Goal: Task Accomplishment & Management: Use online tool/utility

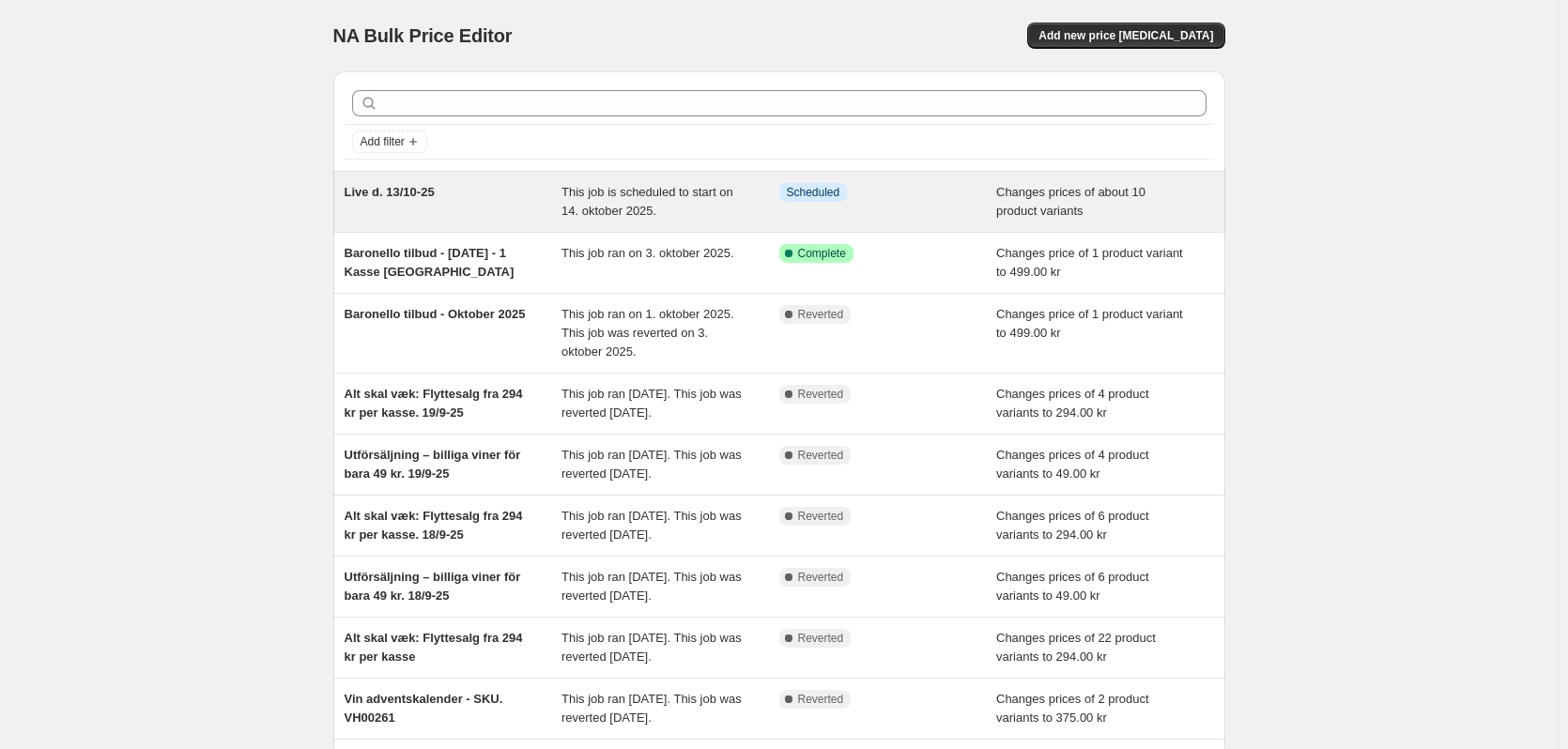
click at [408, 201] on div "Live d. 13/10-25" at bounding box center [453, 202] width 218 height 38
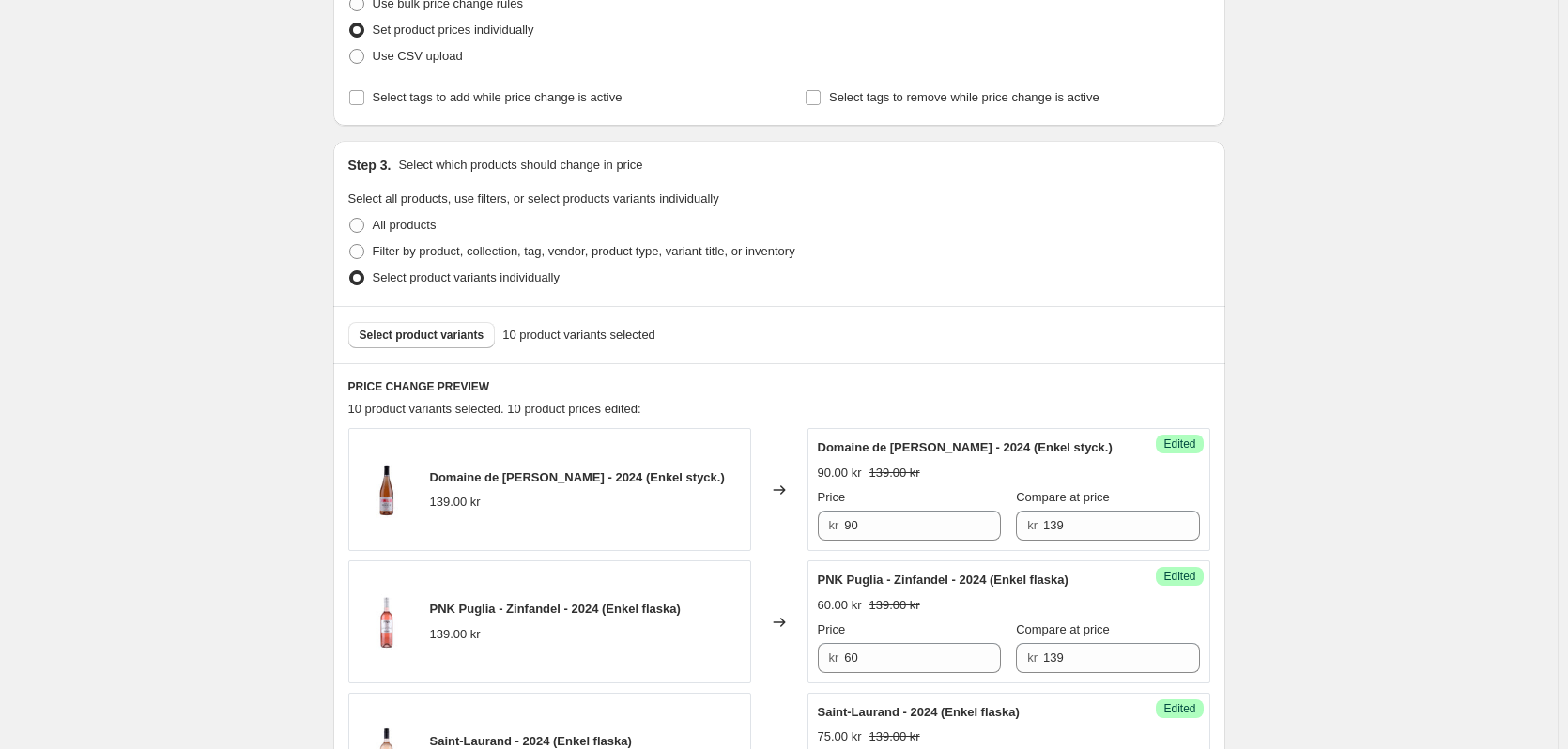
scroll to position [470, 0]
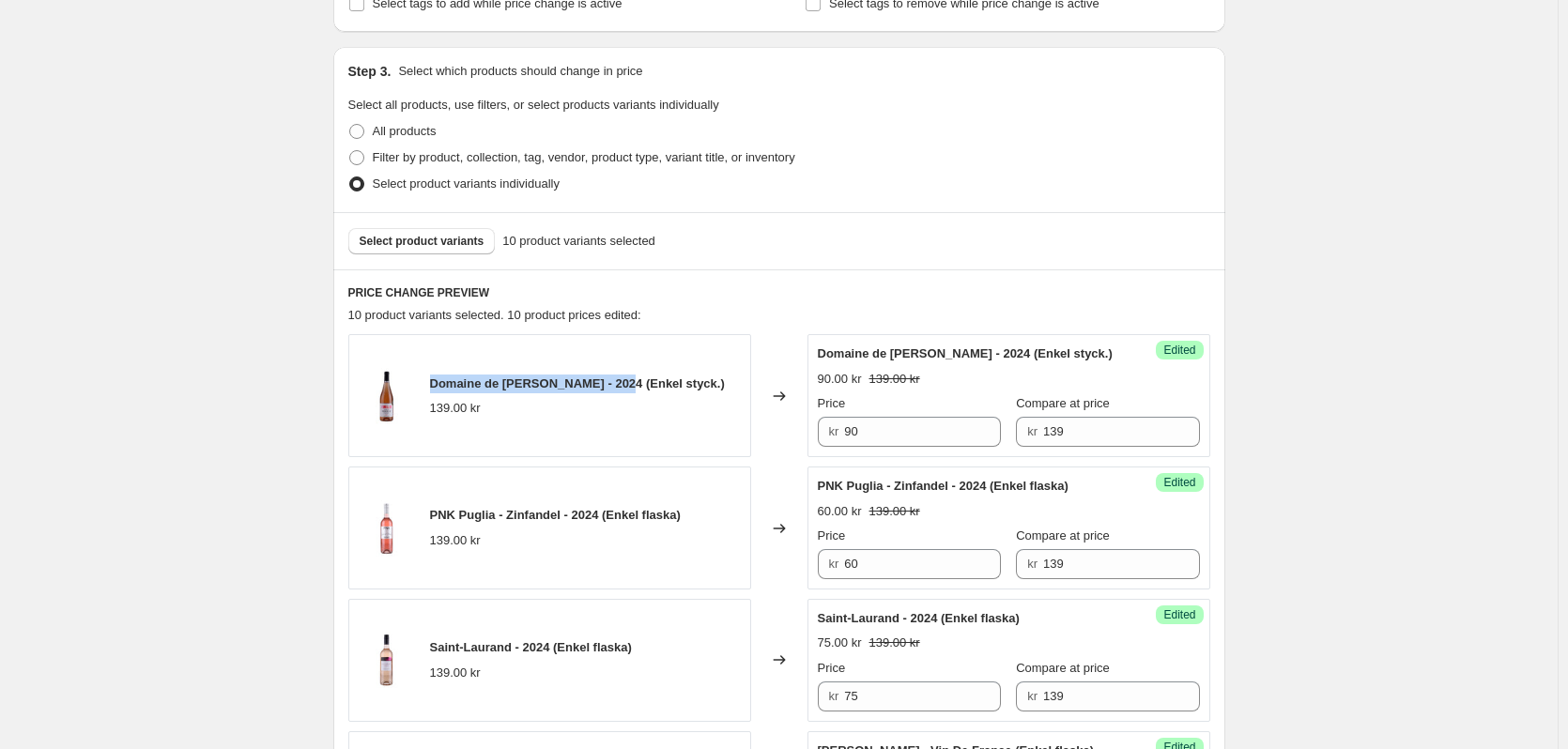
drag, startPoint x: 434, startPoint y: 384, endPoint x: 617, endPoint y: 388, distance: 183.0
click at [617, 388] on span "Domaine de [PERSON_NAME] - 2024 (Enkel styck.)" at bounding box center [578, 384] width 295 height 14
copy span "Domaine de [PERSON_NAME] - 2024"
drag, startPoint x: 429, startPoint y: 513, endPoint x: 602, endPoint y: 516, distance: 173.0
click at [602, 516] on div "PNK Puglia - Zinfandel - 2024 (Enkel flaska) 139.00 kr" at bounding box center [549, 528] width 403 height 123
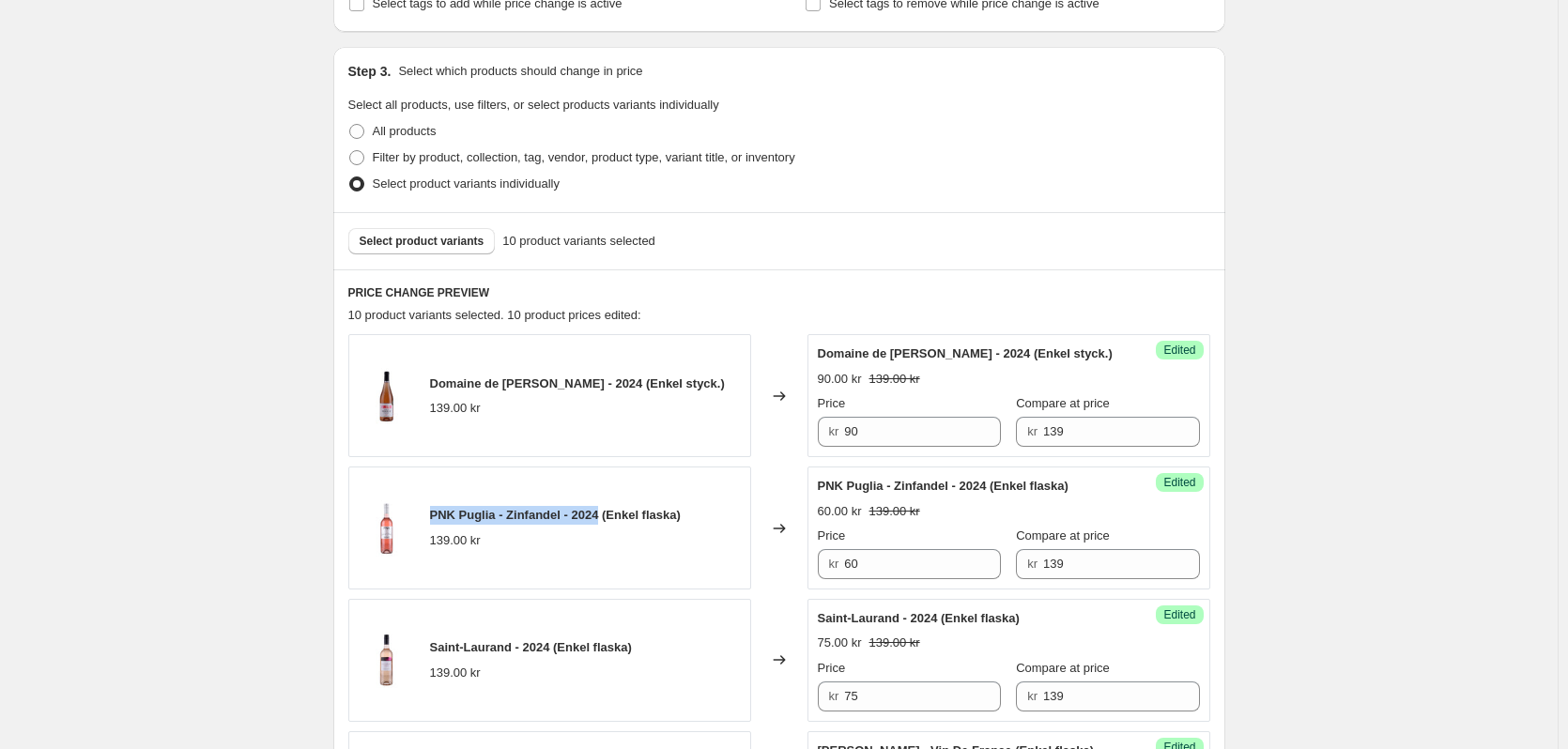
copy span "PNK [GEOGRAPHIC_DATA] - Zinfandel - 2024"
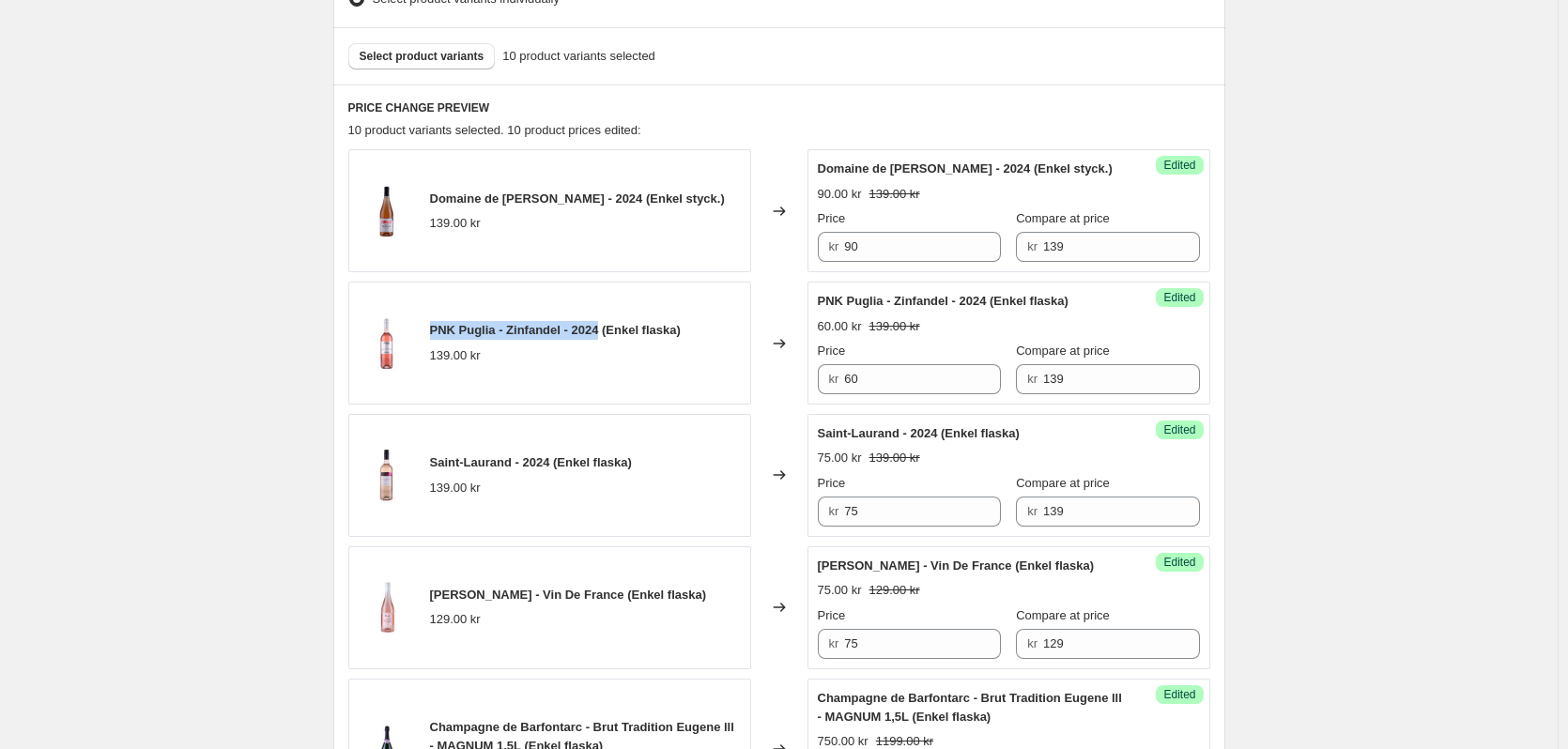
scroll to position [657, 0]
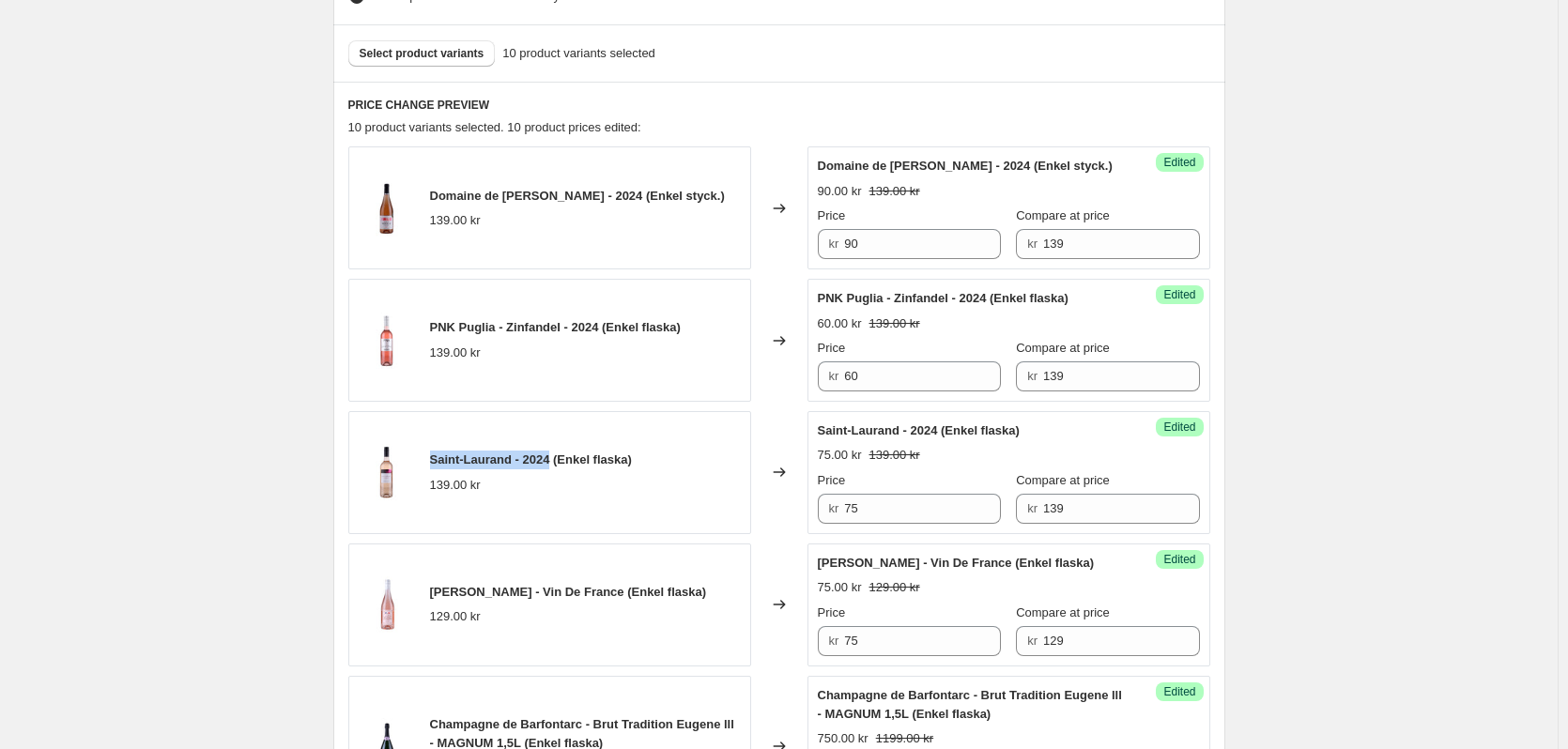
drag, startPoint x: 434, startPoint y: 455, endPoint x: 555, endPoint y: 467, distance: 121.6
click at [555, 467] on span "Saint-Laurand - 2024 (Enkel flaska)" at bounding box center [531, 460] width 202 height 14
copy span "Saint-Laurand - 2024"
drag, startPoint x: 434, startPoint y: 592, endPoint x: 603, endPoint y: 601, distance: 169.2
click at [603, 601] on div "[PERSON_NAME] - Vin De France (Enkel flaska)" at bounding box center [569, 592] width 277 height 19
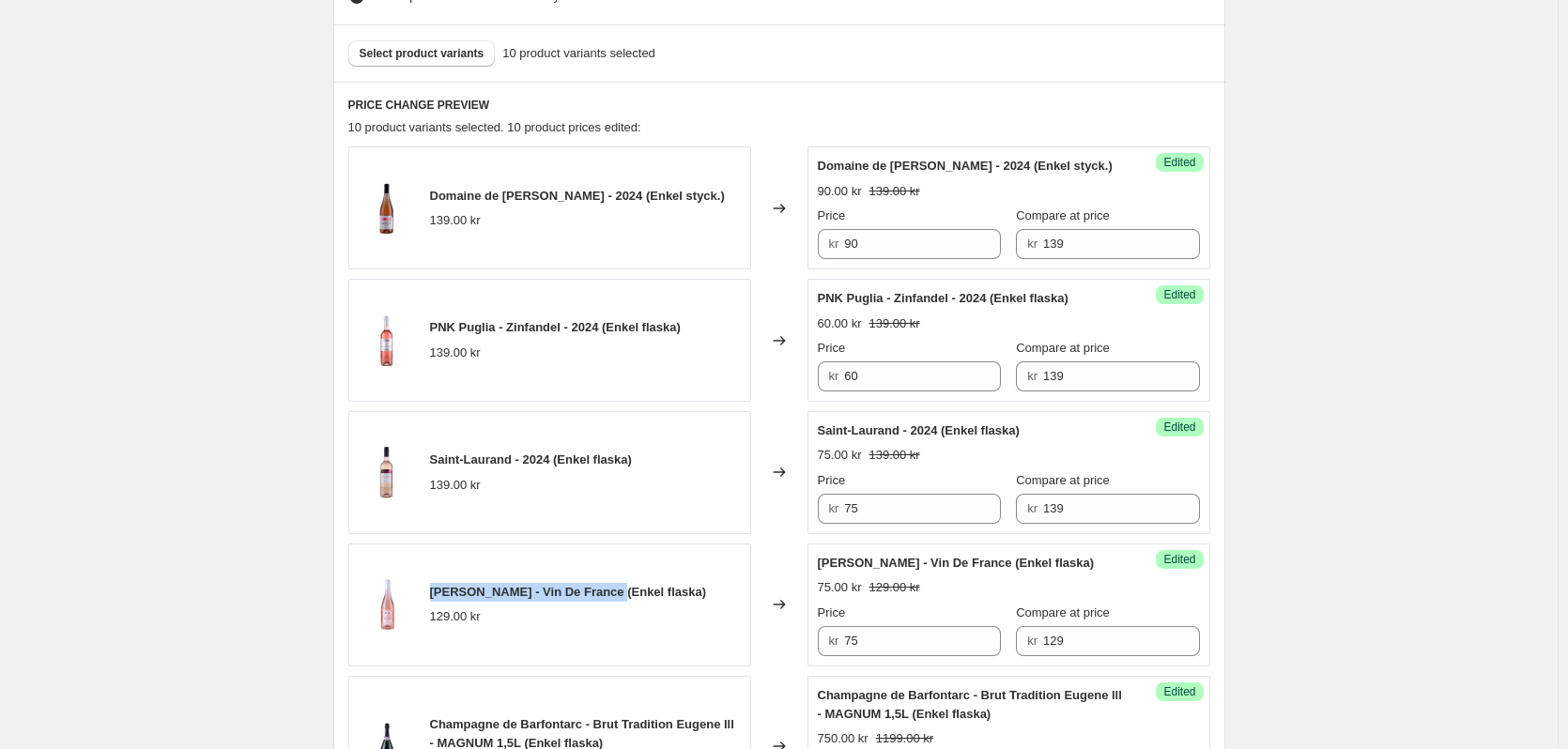
copy span "[PERSON_NAME] - Vin De France"
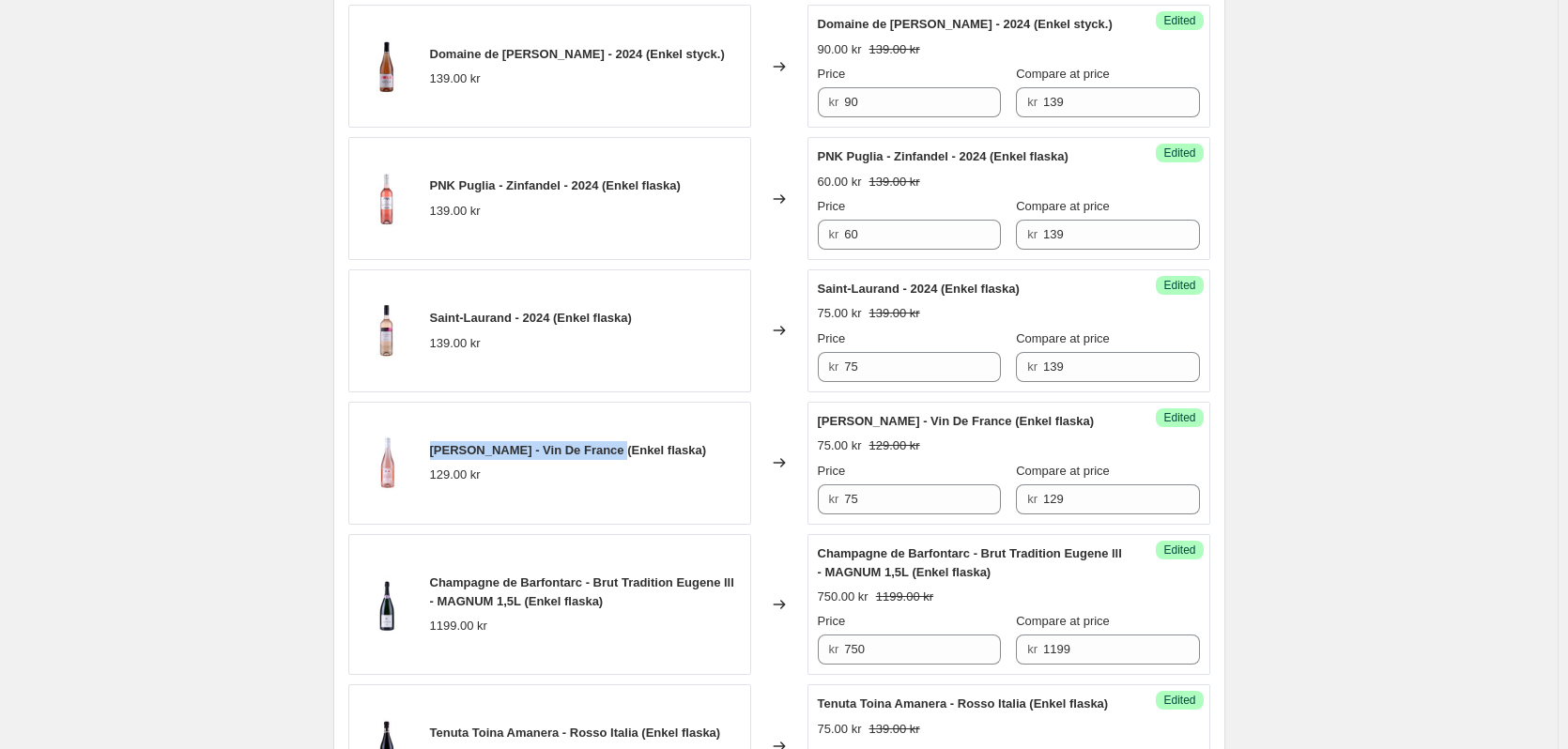
scroll to position [845, 0]
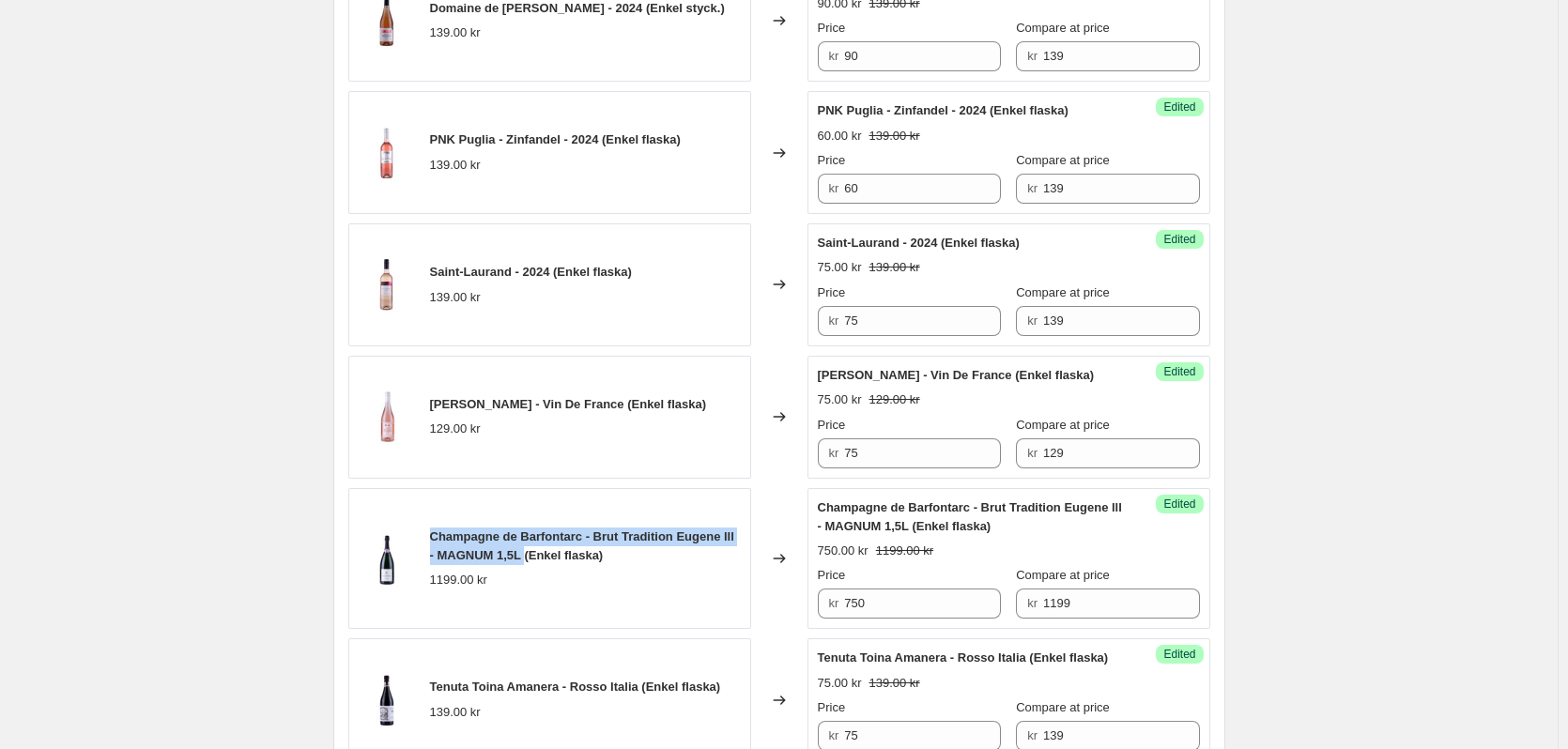
drag, startPoint x: 434, startPoint y: 530, endPoint x: 524, endPoint y: 555, distance: 93.4
click at [524, 555] on span "Champagne de Barfontarc - Brut Tradition Eugene lll - MAGNUM 1,5L (Enkel flaska)" at bounding box center [583, 545] width 305 height 33
copy span "Champagne de Barfontarc - Brut Tradition Eugene lll - MAGNUM 1,5L"
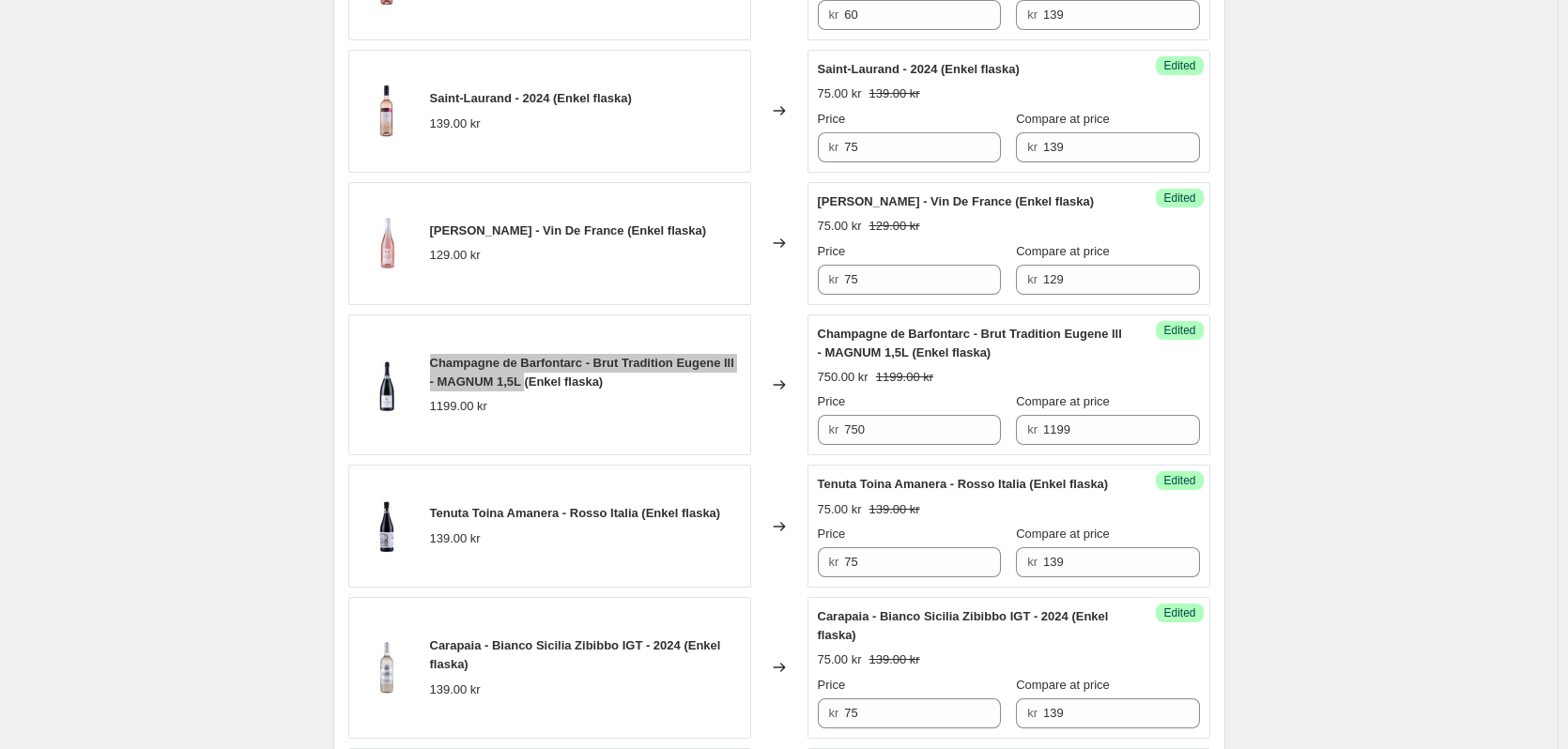
scroll to position [1033, 0]
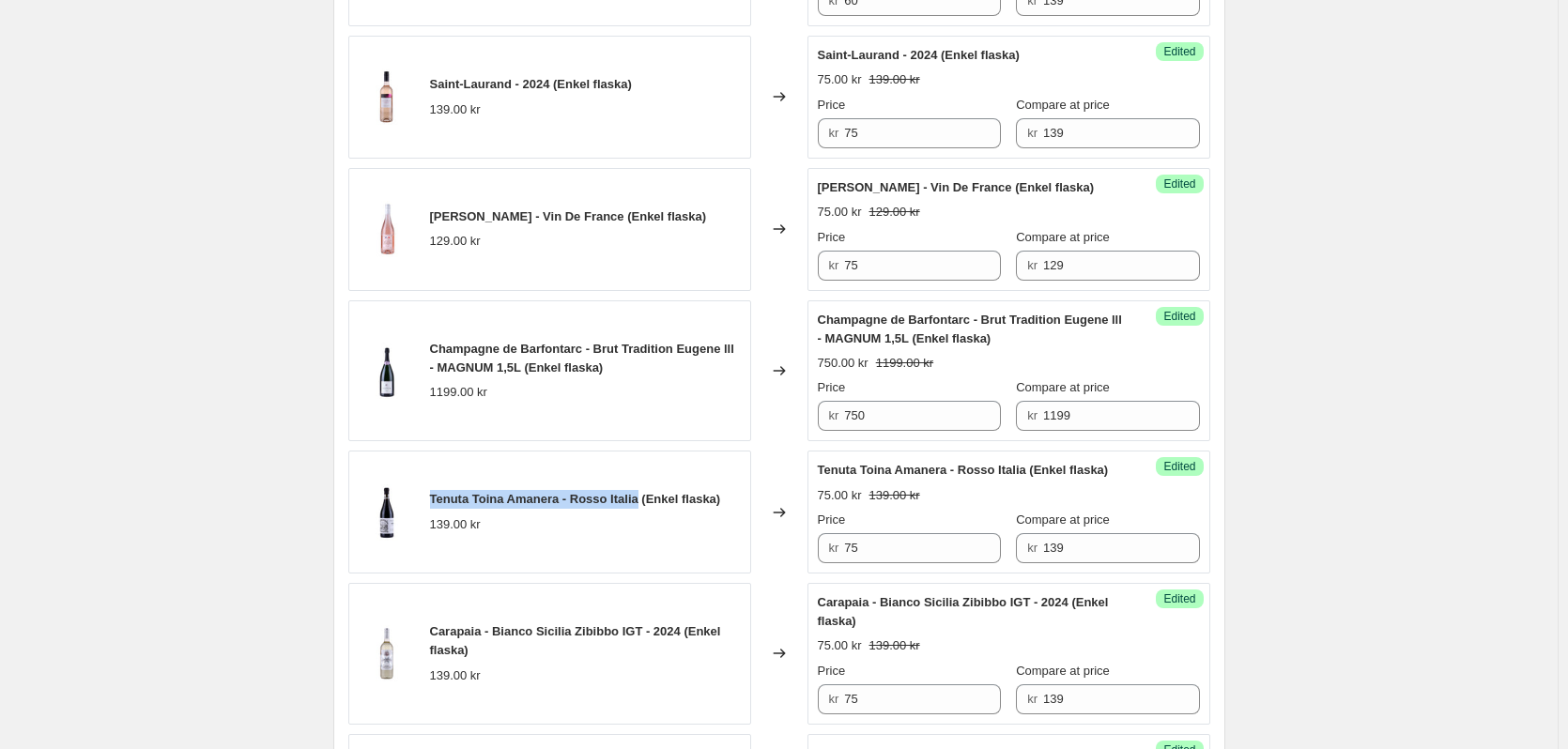
drag, startPoint x: 432, startPoint y: 503, endPoint x: 637, endPoint y: 512, distance: 205.2
click at [637, 512] on div "Tenuta Toina Amanera - Rosso Italia (Enkel flaska) 139.00 kr" at bounding box center [549, 513] width 403 height 123
copy span "Tenuta Toina Amanera - Rosso [GEOGRAPHIC_DATA]"
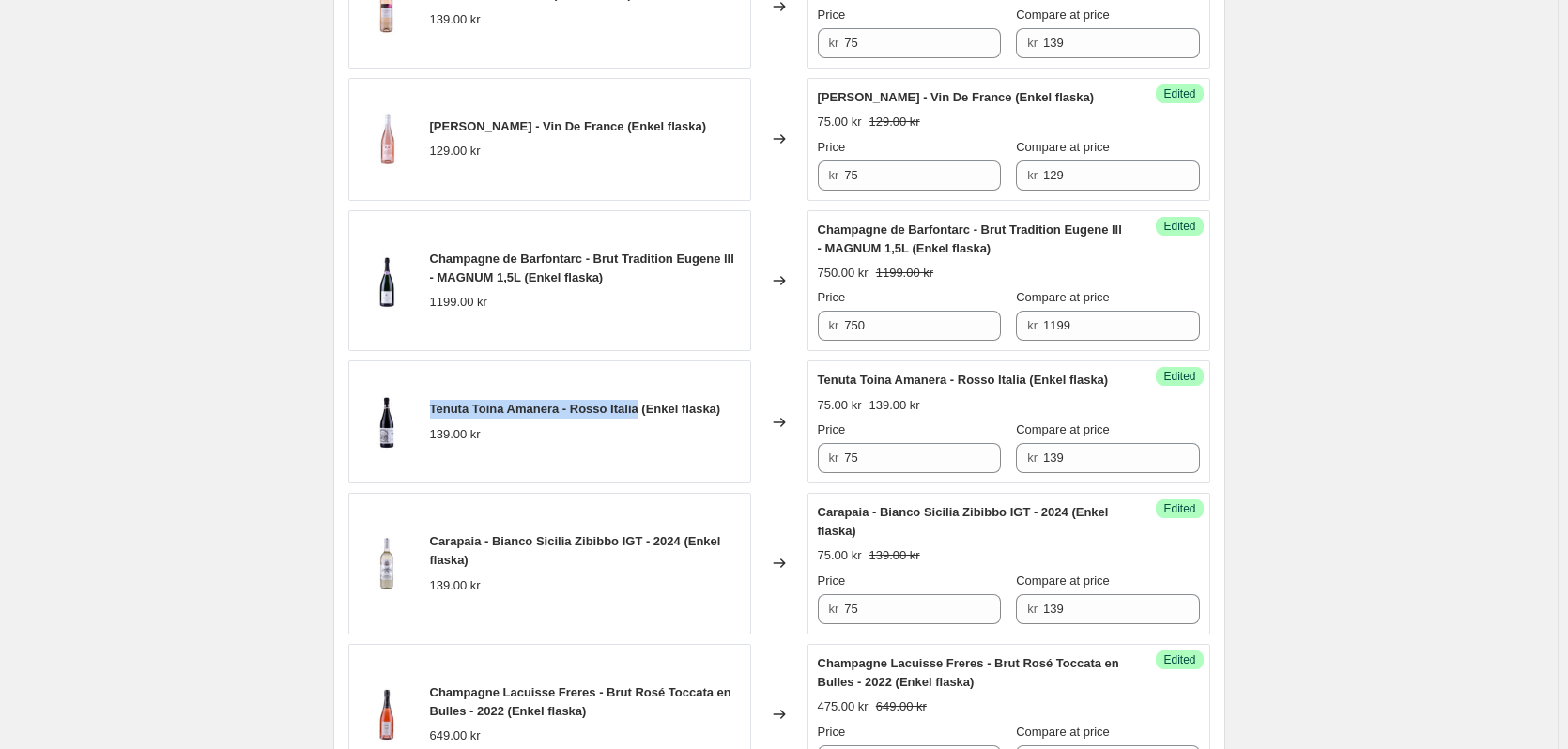
scroll to position [1127, 0]
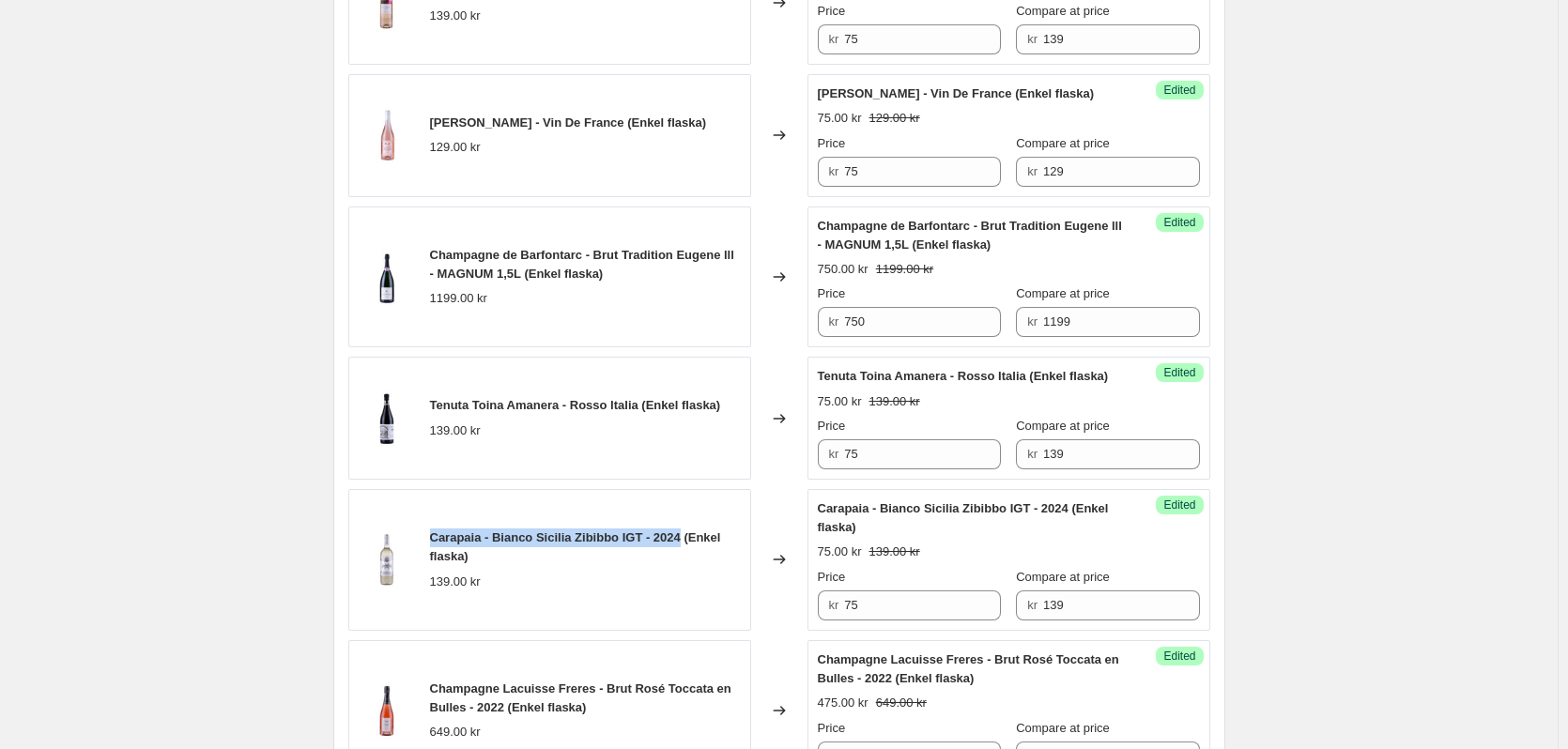
drag, startPoint x: 435, startPoint y: 556, endPoint x: 681, endPoint y: 559, distance: 246.0
click at [681, 559] on span "Carapaia - Bianco Sicilia Zibibbo IGT - 2024 (Enkel flaska)" at bounding box center [576, 546] width 291 height 33
copy span "Carapaia - Bianco Sicilia Zibibbo IGT - 2024"
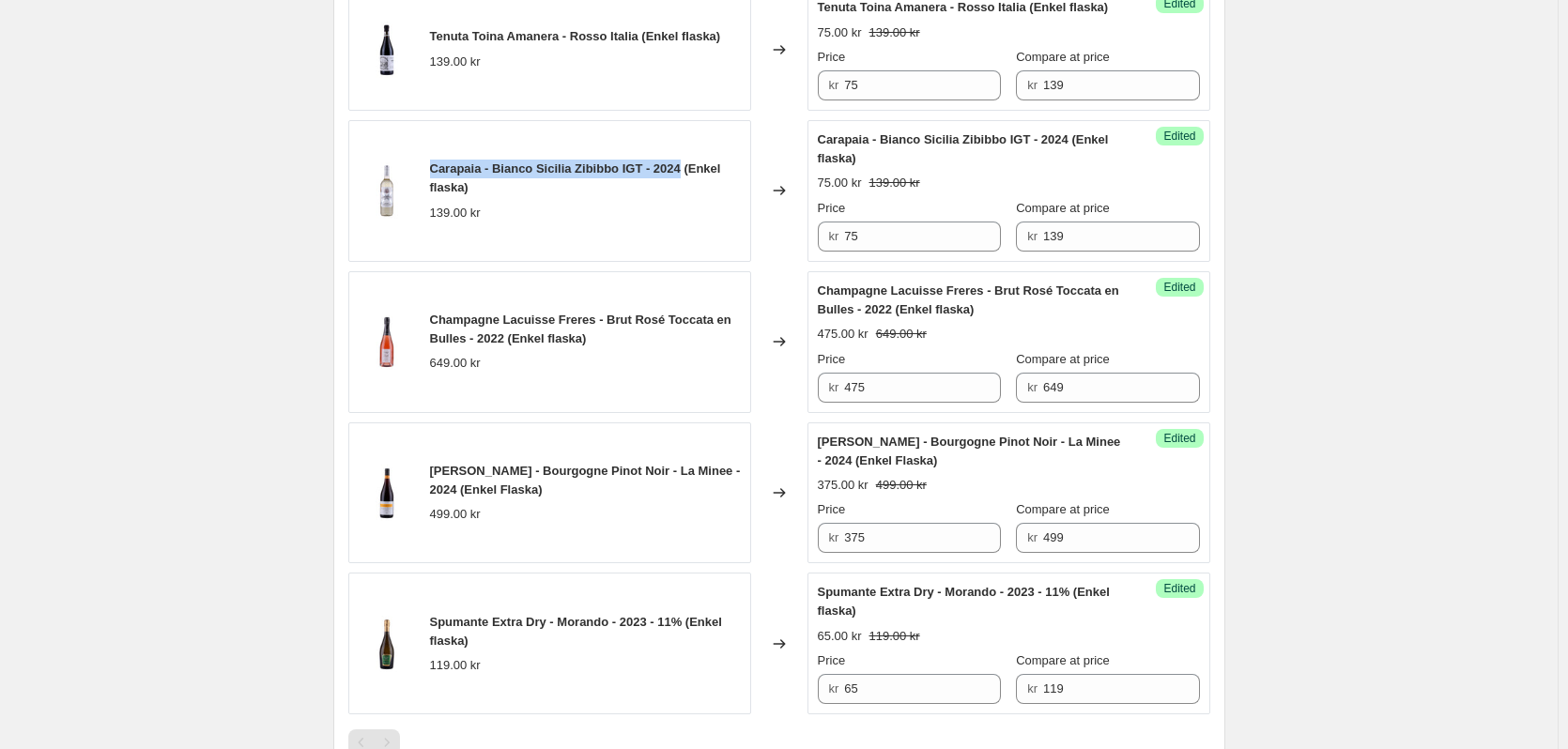
scroll to position [1503, 0]
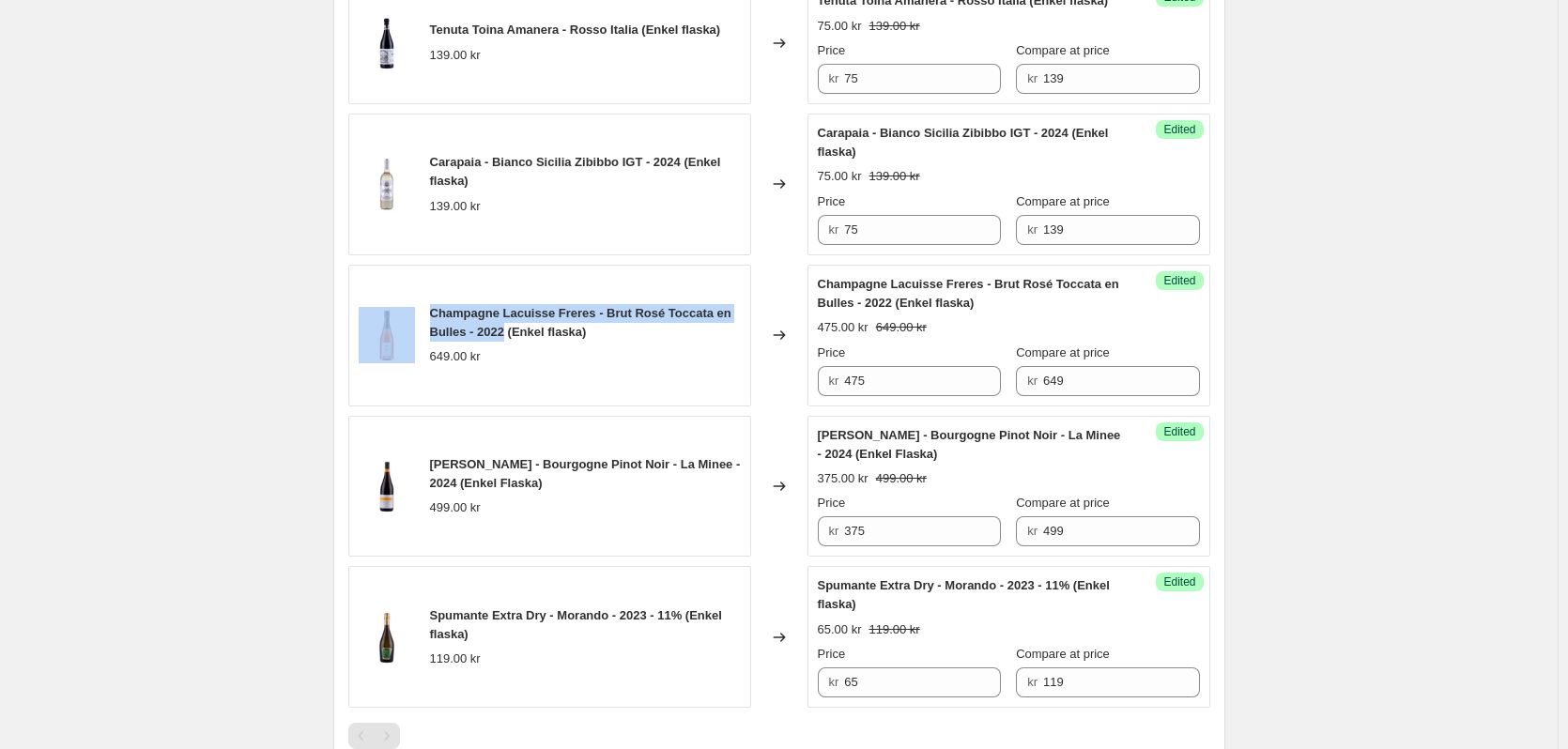
drag, startPoint x: 426, startPoint y: 327, endPoint x: 508, endPoint y: 350, distance: 85.2
click at [508, 350] on div "Champagne Lacuisse Freres - Brut Rosé Toccata en Bulles - 2022 (Enkel flaska) 6…" at bounding box center [549, 335] width 403 height 141
copy div "Champagne Lacuisse Freres - Brut Rosé Toccata en Bulles - 2022"
click at [508, 339] on span "Champagne Lacuisse Freres - Brut Rosé Toccata en Bulles - 2022 (Enkel flaska)" at bounding box center [581, 322] width 302 height 33
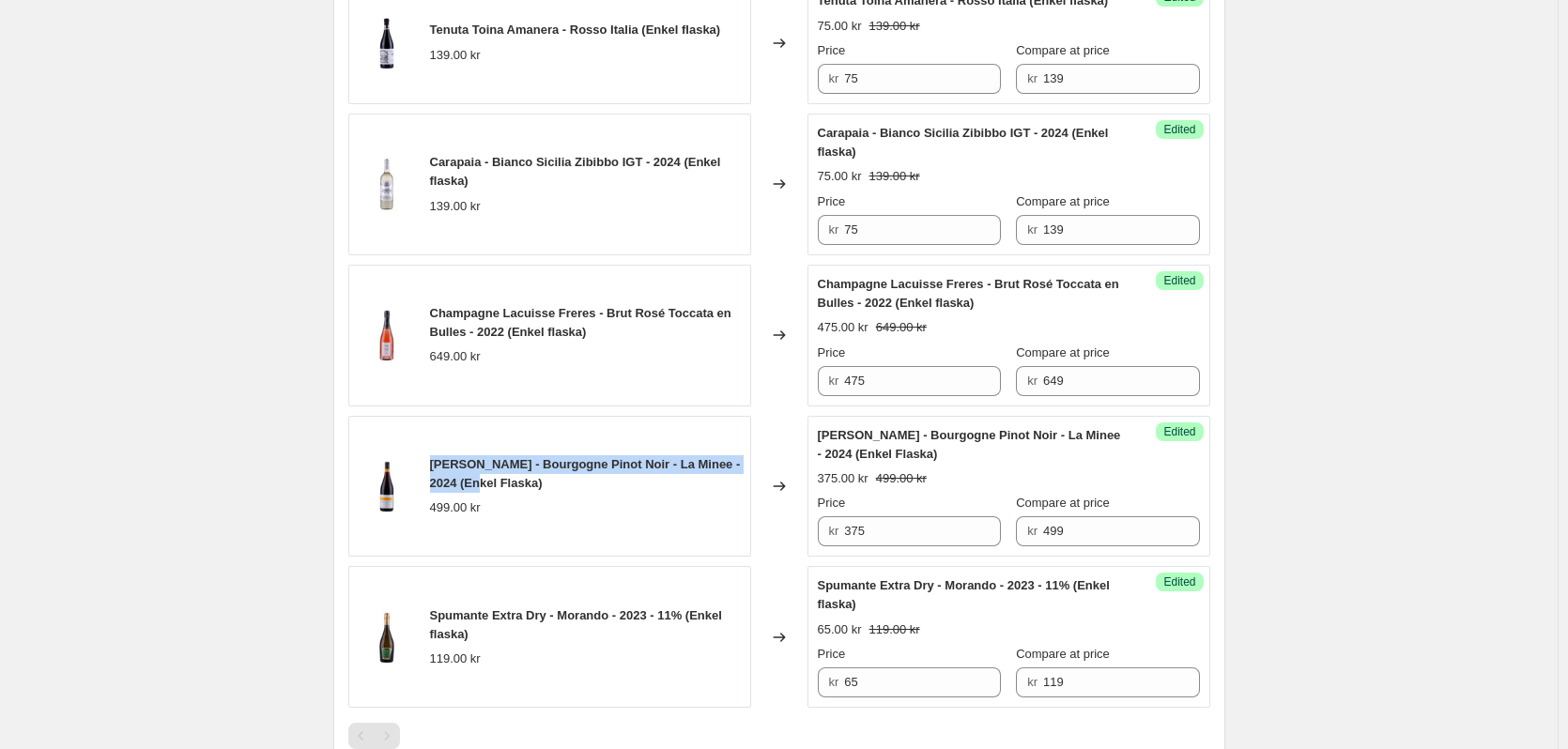
drag, startPoint x: 432, startPoint y: 483, endPoint x: 469, endPoint y: 510, distance: 45.8
click at [469, 510] on div "[PERSON_NAME] - Bourgogne Pinot Noir - La Minee - 2024 (Enkel Flaska) 499.00 kr" at bounding box center [549, 486] width 403 height 141
copy span "[PERSON_NAME] - Bourgogne Pinot Noir - La Minee - 2024"
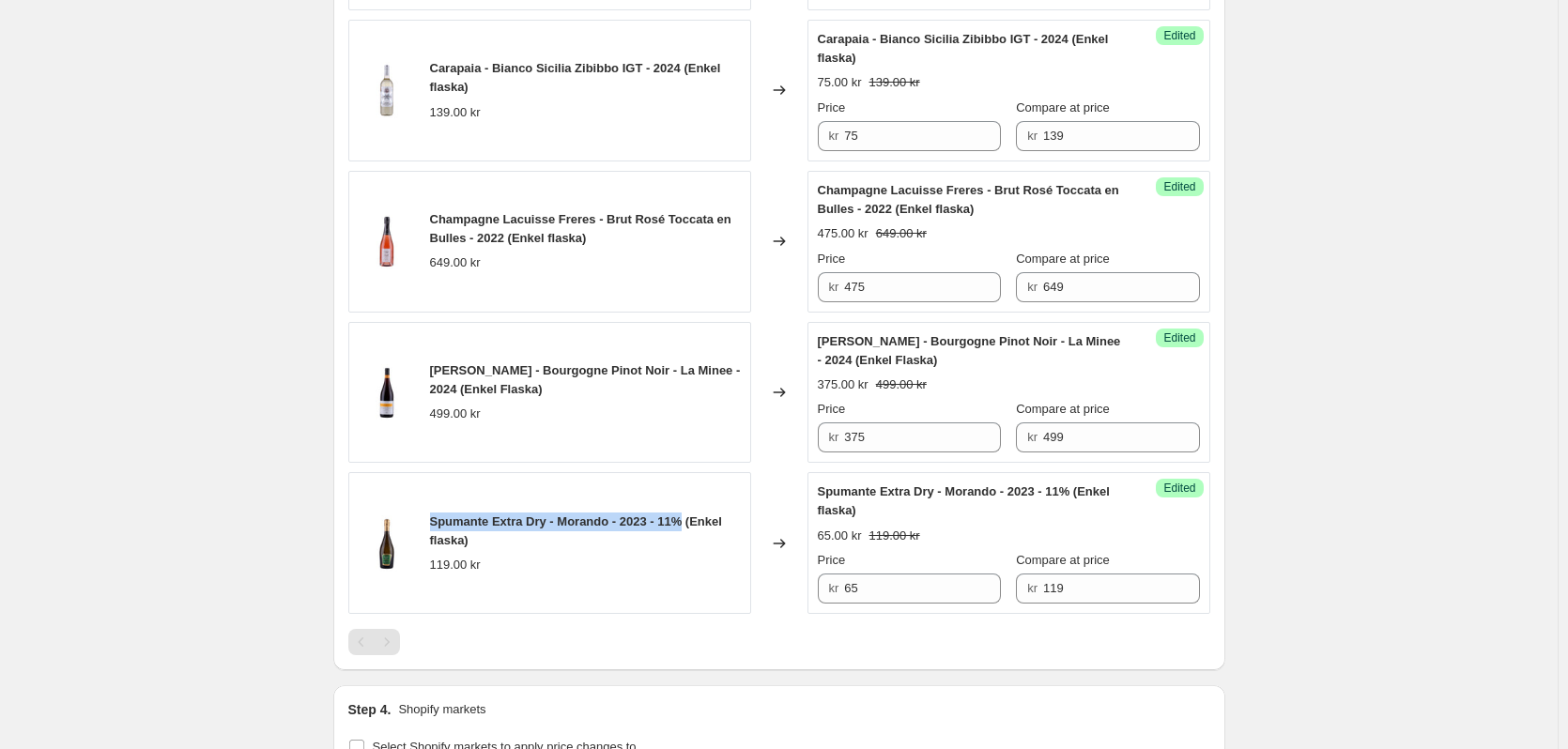
drag, startPoint x: 428, startPoint y: 537, endPoint x: 691, endPoint y: 544, distance: 263.1
click at [691, 544] on div "Spumante Extra Dry - Morando - 2023 - 11% (Enkel flaska) 119.00 kr" at bounding box center [549, 542] width 403 height 141
copy span "Spumante Extra Dry - Morando - 2023 - 11%"
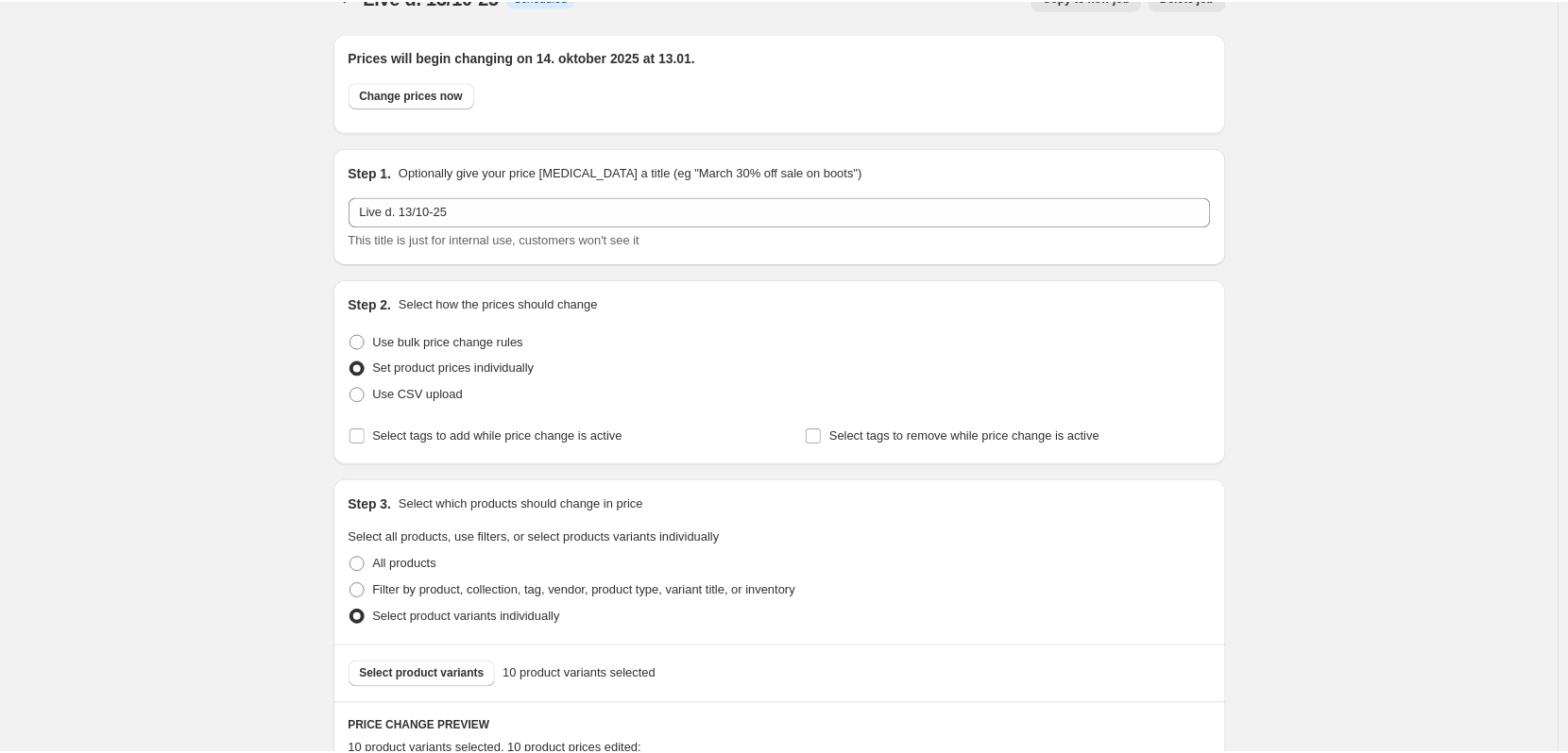
scroll to position [0, 0]
